Goal: Navigation & Orientation: Find specific page/section

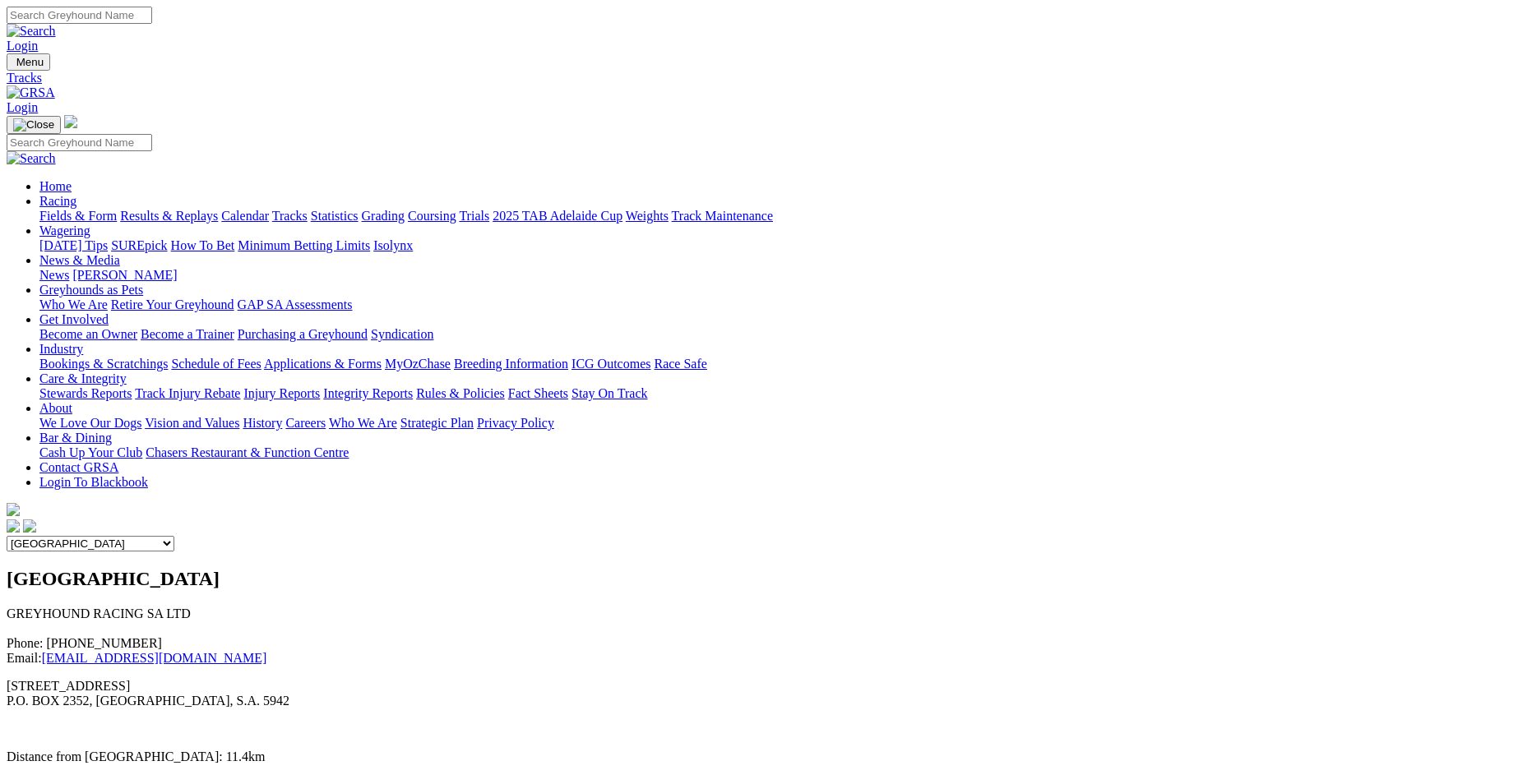
click at [91, 223] on link "Wagering" at bounding box center [64, 231] width 51 height 14
click at [112, 431] on link "Bar & Dining" at bounding box center [75, 438] width 73 height 14
click at [76, 194] on link "Racing" at bounding box center [58, 201] width 37 height 14
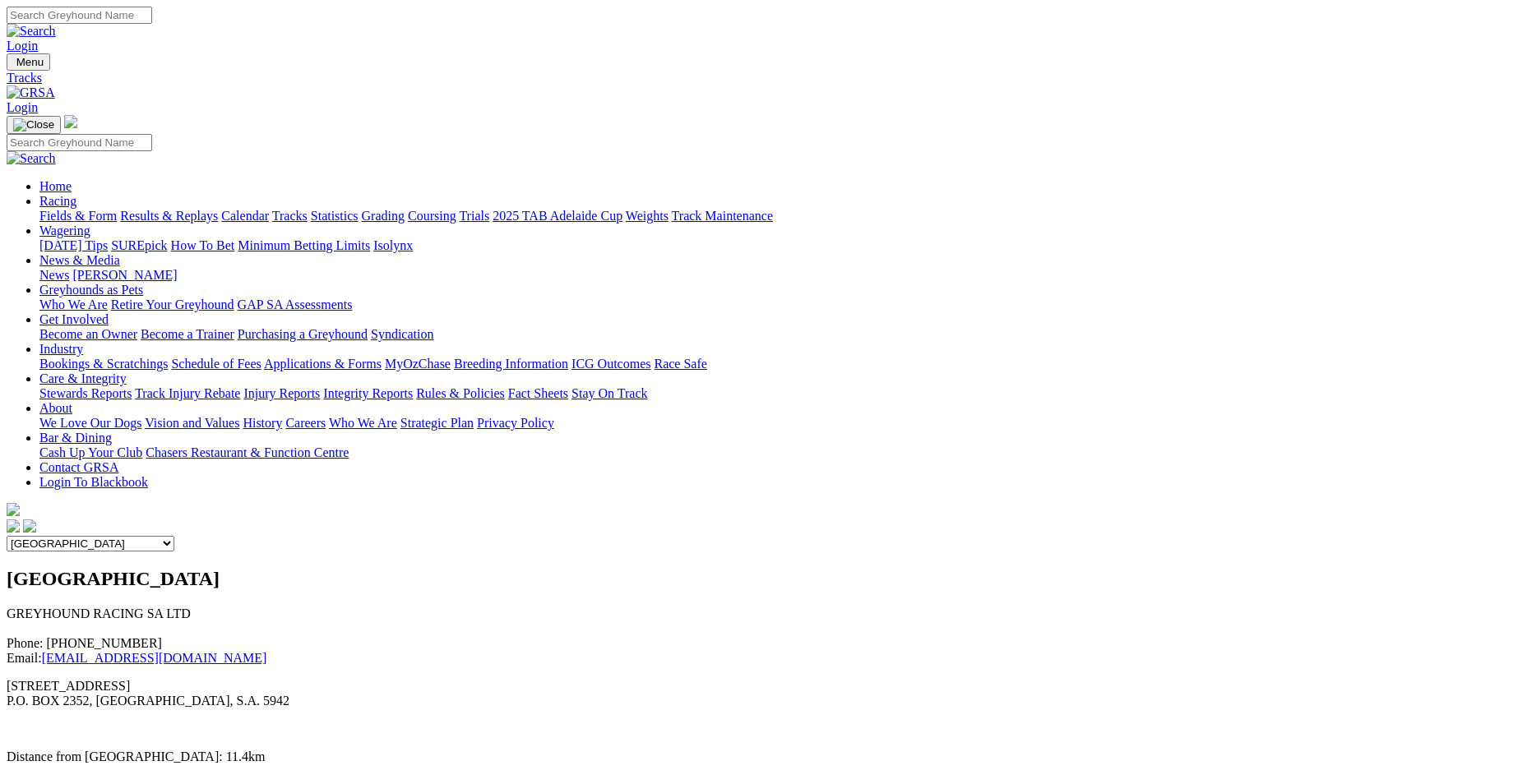
click at [73, 401] on link "About" at bounding box center [55, 408] width 33 height 14
click at [112, 431] on link "Bar & Dining" at bounding box center [75, 438] width 73 height 14
click at [308, 208] on link "Tracks" at bounding box center [290, 216] width 35 height 14
click at [91, 223] on link "Wagering" at bounding box center [64, 231] width 51 height 14
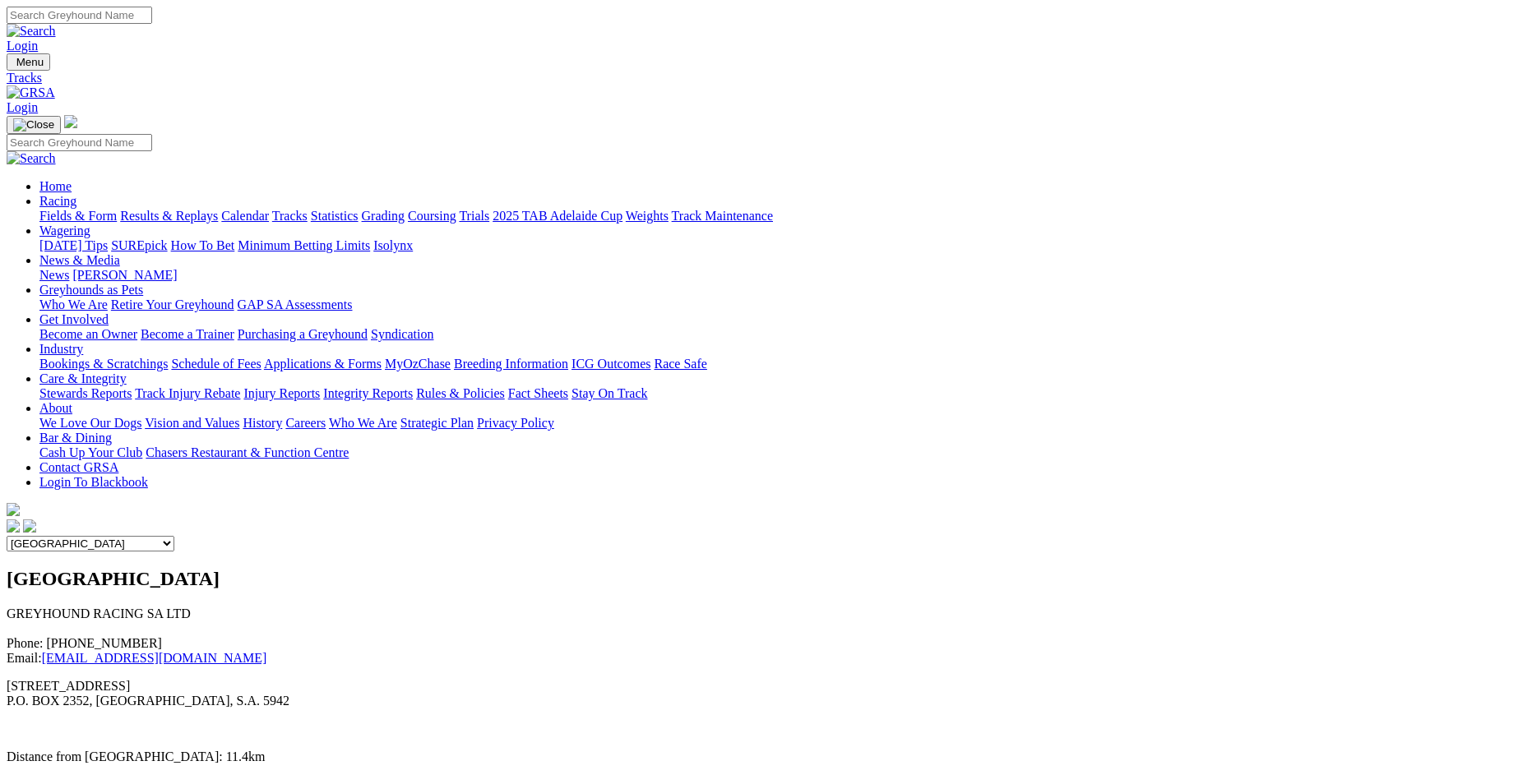
click at [91, 223] on link "Wagering" at bounding box center [64, 231] width 51 height 14
click at [76, 194] on link "Racing" at bounding box center [58, 201] width 37 height 14
click at [112, 431] on link "Bar & Dining" at bounding box center [75, 438] width 73 height 14
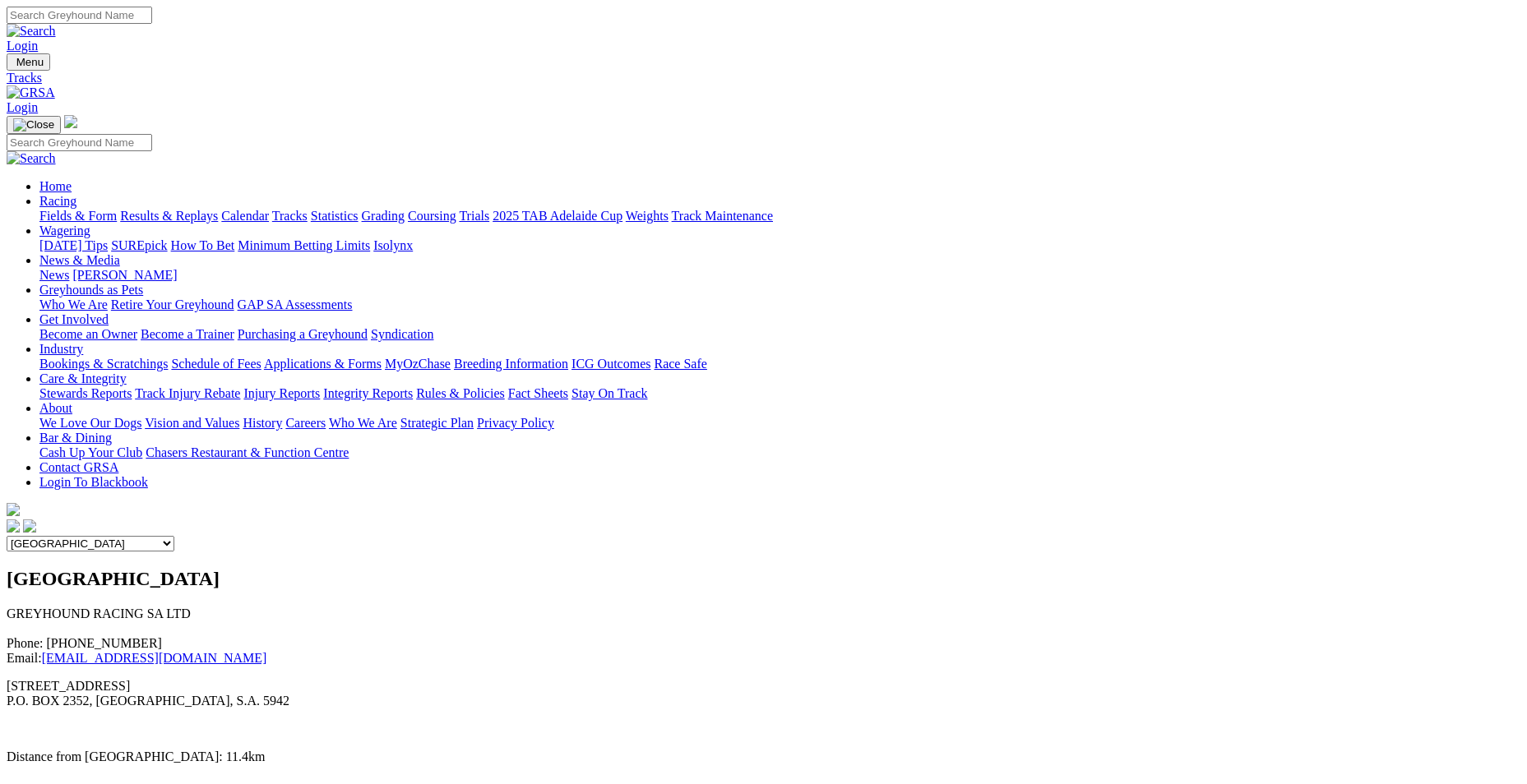
click at [142, 445] on link "Cash Up Your Club" at bounding box center [91, 452] width 103 height 14
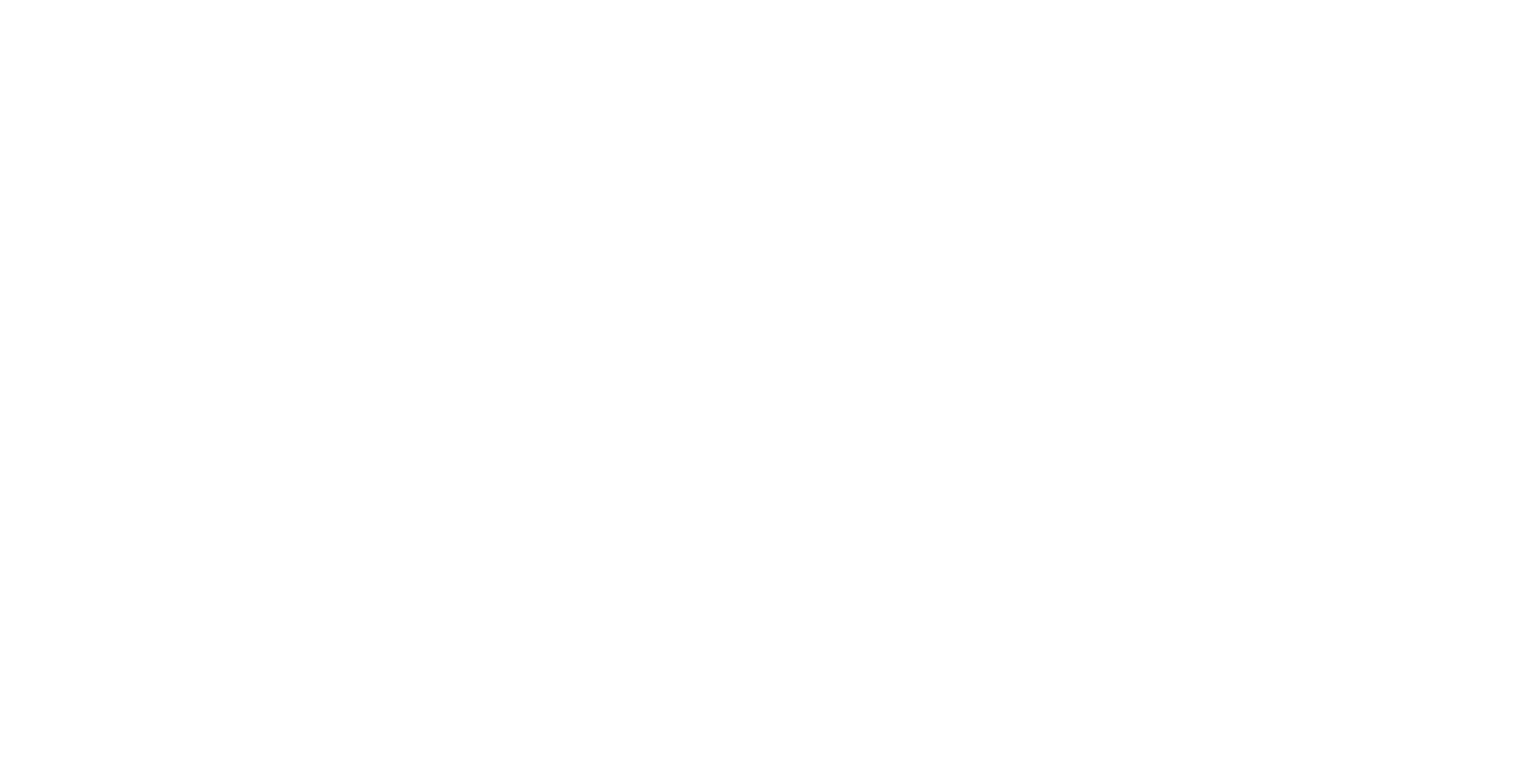
scroll to position [2219, 0]
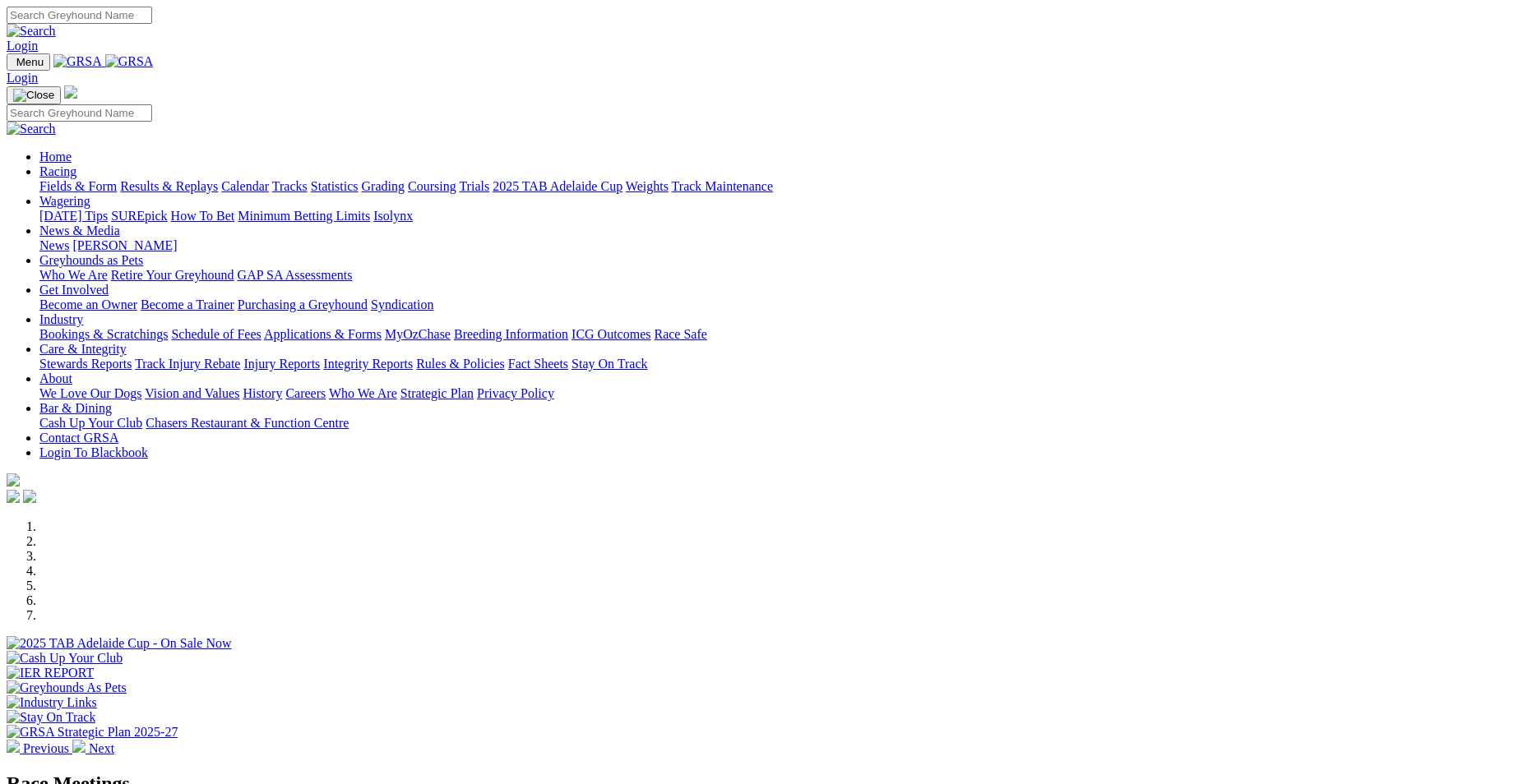
click at [73, 372] on link "About" at bounding box center [55, 379] width 33 height 14
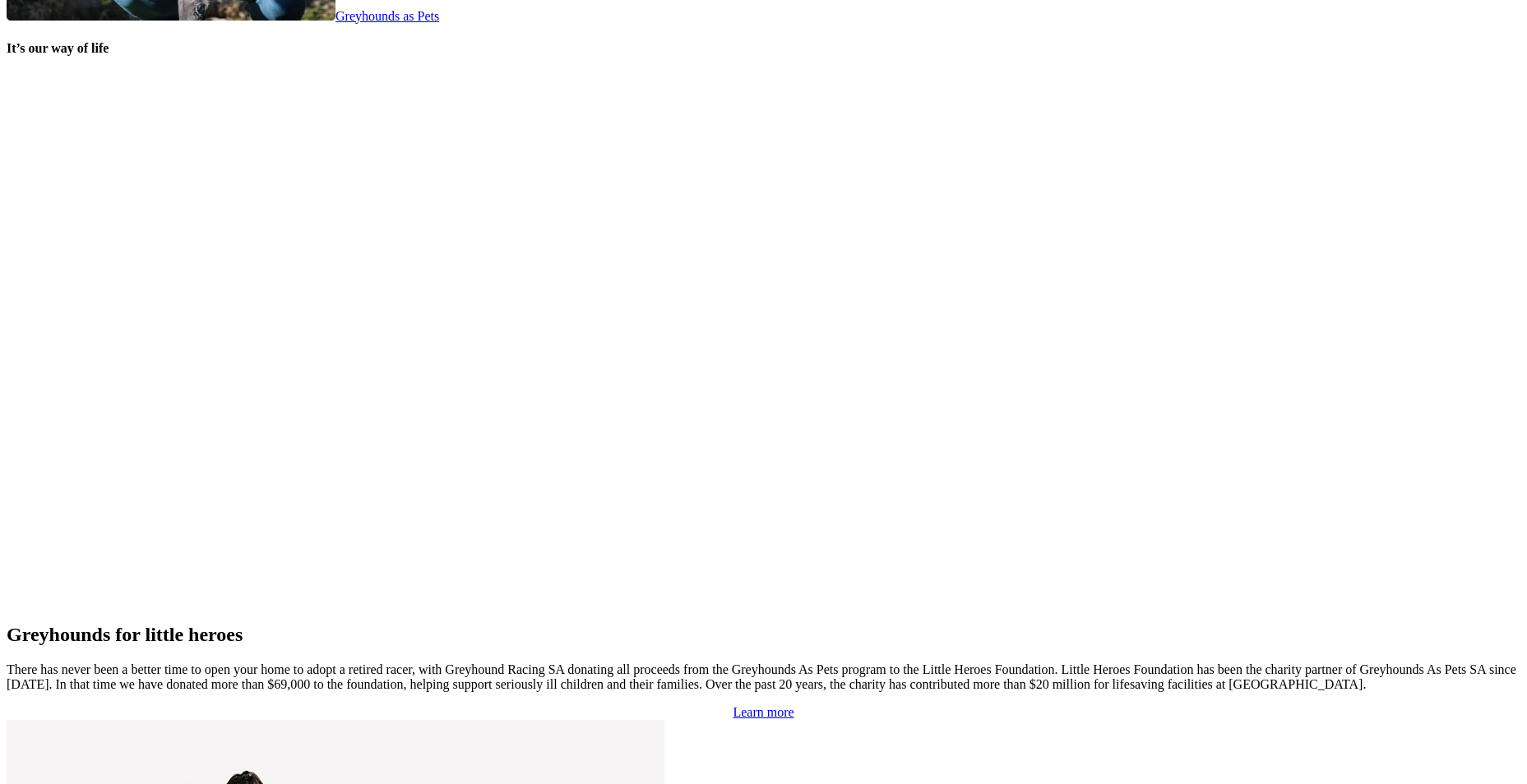
scroll to position [3350, 0]
